Goal: Transaction & Acquisition: Subscribe to service/newsletter

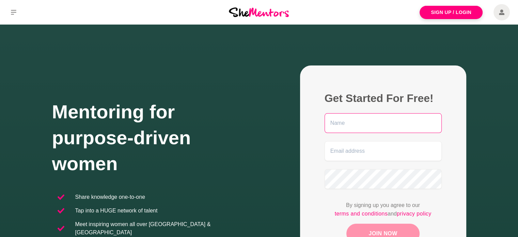
click at [365, 126] on input "text" at bounding box center [383, 123] width 117 height 20
drag, startPoint x: 374, startPoint y: 126, endPoint x: 303, endPoint y: 128, distance: 70.6
click at [303, 128] on figure "Get Started For Free! [PERSON_NAME] By signing up you agree to our terms and co…" at bounding box center [383, 174] width 166 height 218
type input "[PERSON_NAME]"
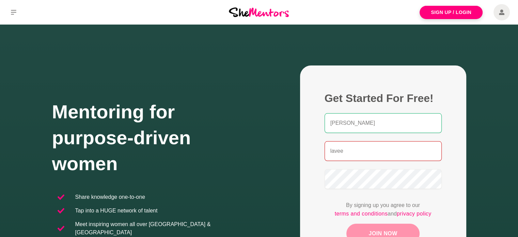
type input "[EMAIL_ADDRESS][DOMAIN_NAME]"
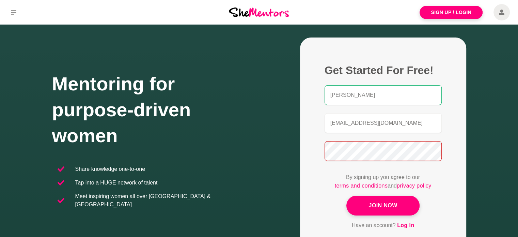
scroll to position [68, 0]
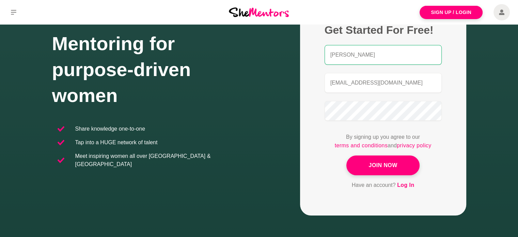
click at [374, 166] on button "Join Now" at bounding box center [383, 165] width 73 height 20
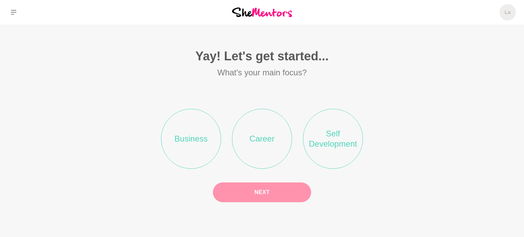
click at [336, 138] on li "Self Development" at bounding box center [333, 139] width 60 height 60
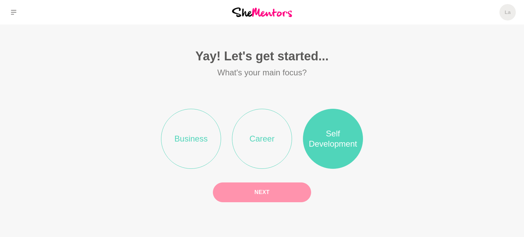
click at [288, 196] on button "Next" at bounding box center [262, 192] width 98 height 20
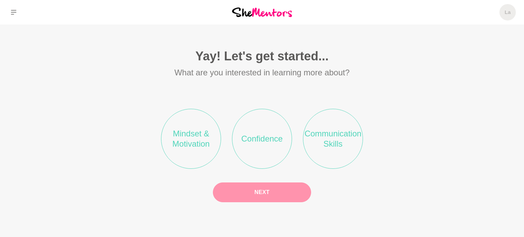
click at [255, 143] on li "Confidence" at bounding box center [262, 139] width 60 height 60
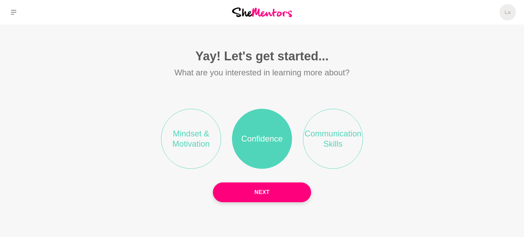
click at [183, 141] on li "Mindset & Motivation" at bounding box center [191, 139] width 60 height 60
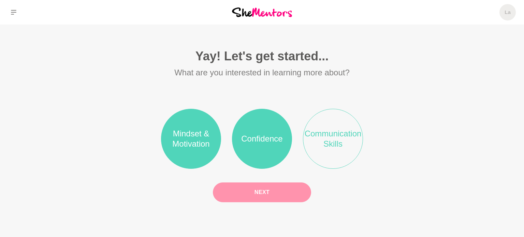
click at [256, 194] on button "Next" at bounding box center [262, 192] width 98 height 20
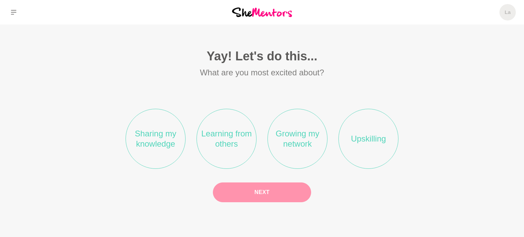
click at [238, 144] on li "Learning from others" at bounding box center [226, 139] width 60 height 60
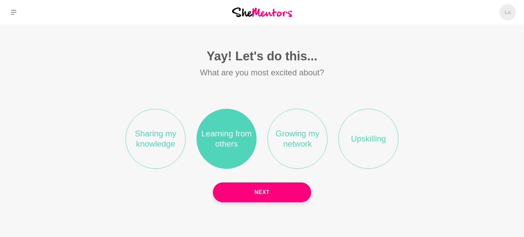
click at [313, 145] on li "Growing my network" at bounding box center [297, 139] width 60 height 60
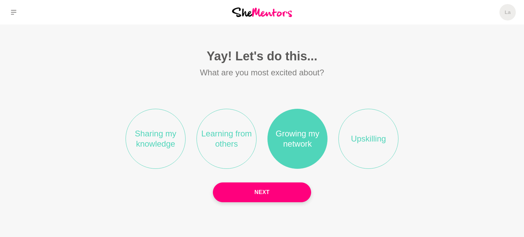
click at [374, 146] on li "Upskilling" at bounding box center [368, 139] width 60 height 60
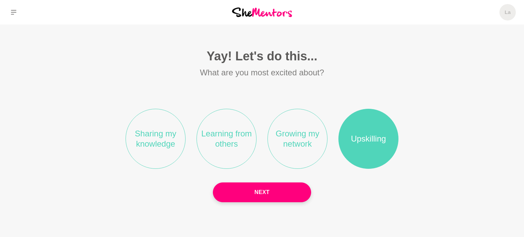
click at [301, 148] on li "Growing my network" at bounding box center [297, 139] width 60 height 60
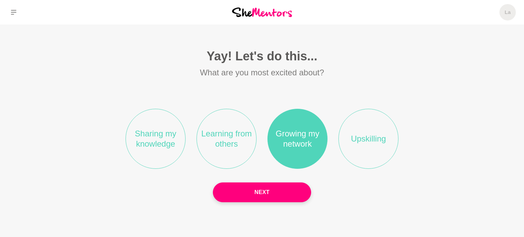
click at [363, 145] on li "Upskilling" at bounding box center [368, 139] width 60 height 60
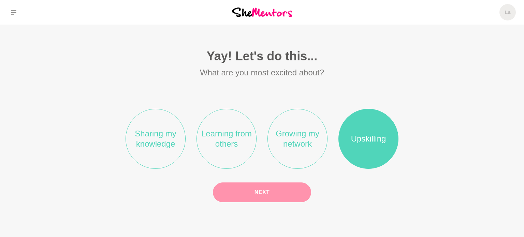
click at [281, 196] on button "Next" at bounding box center [262, 192] width 98 height 20
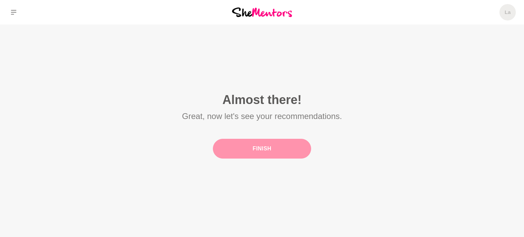
click at [279, 150] on button "Finish" at bounding box center [262, 149] width 98 height 20
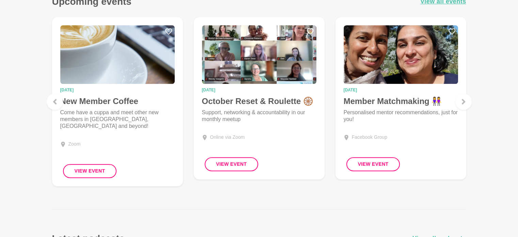
scroll to position [511, 0]
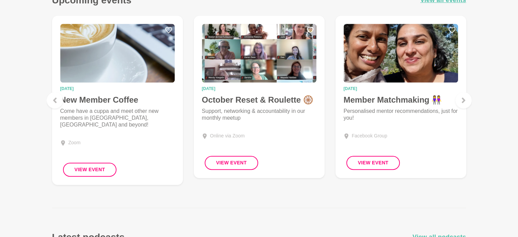
click at [266, 201] on main "Edit Profile Hi [PERSON_NAME] Welcome back to She Mentors! Watch a welcome vide…" at bounding box center [259, 92] width 518 height 1159
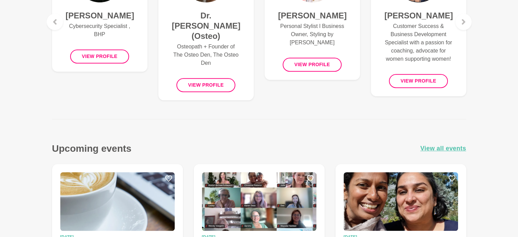
scroll to position [273, 0]
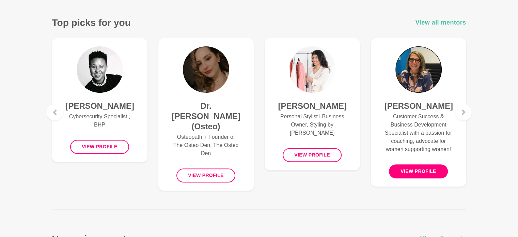
click at [431, 170] on button "View profile" at bounding box center [418, 171] width 59 height 14
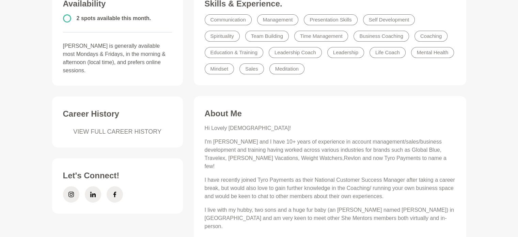
scroll to position [106, 0]
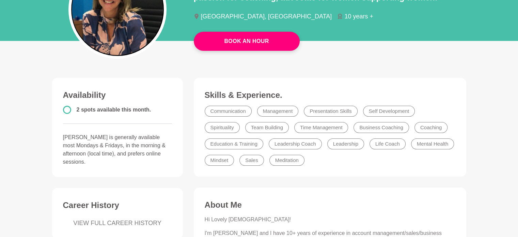
click at [69, 110] on circle at bounding box center [66, 109] width 7 height 7
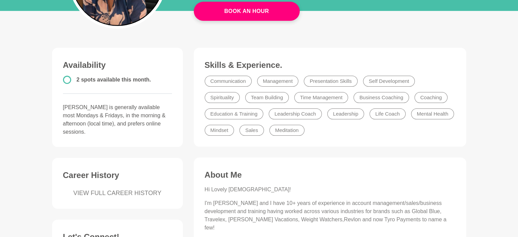
scroll to position [0, 0]
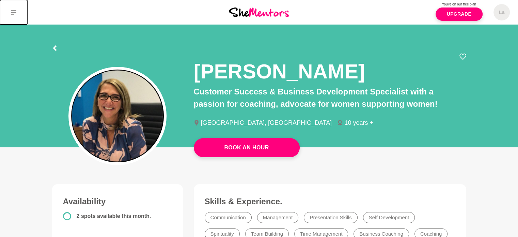
click at [15, 14] on icon at bounding box center [13, 12] width 5 height 5
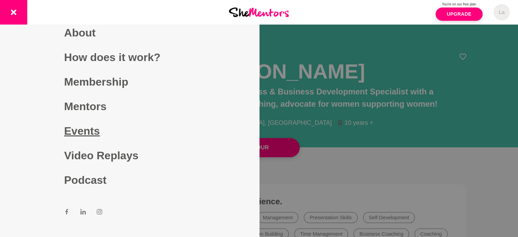
click at [91, 127] on link "Events" at bounding box center [129, 131] width 131 height 25
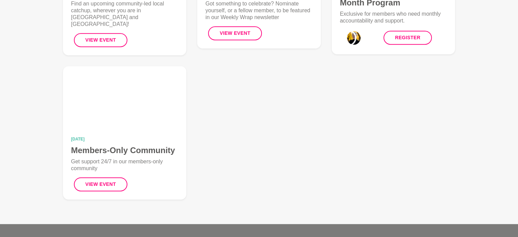
scroll to position [170, 0]
